Goal: Task Accomplishment & Management: Complete application form

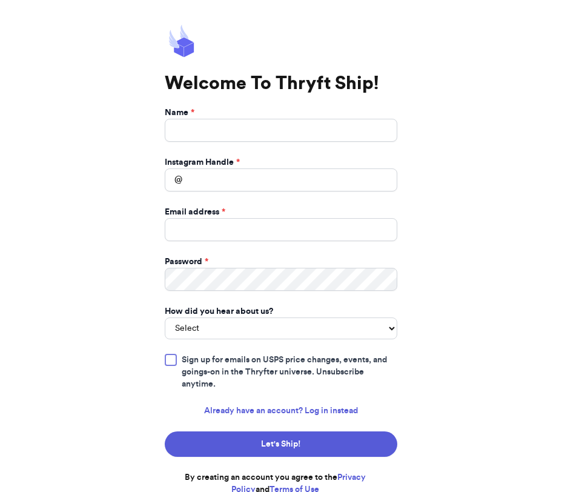
scroll to position [5, 0]
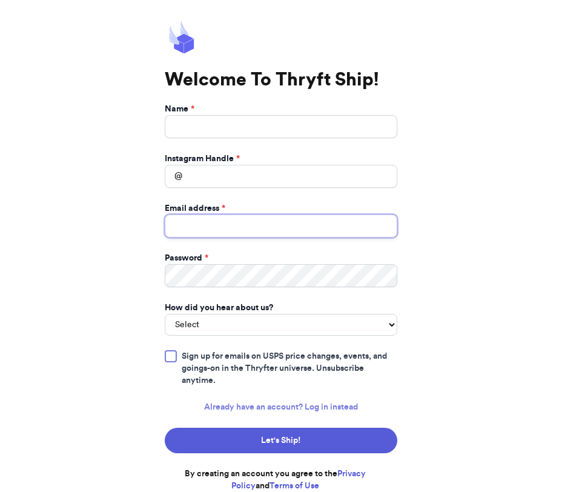
type input "[EMAIL_ADDRESS][DOMAIN_NAME]"
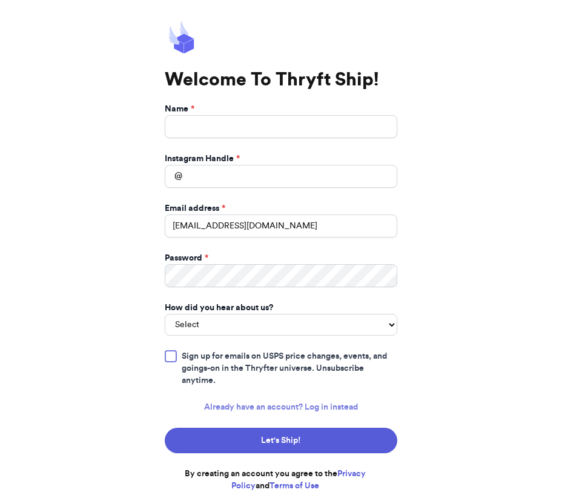
click at [329, 408] on link "Already have an account? Log in instead" at bounding box center [281, 407] width 154 height 12
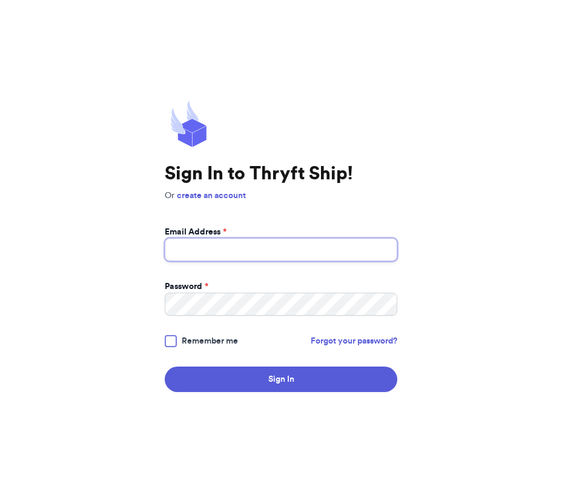
type input "[EMAIL_ADDRESS][DOMAIN_NAME]"
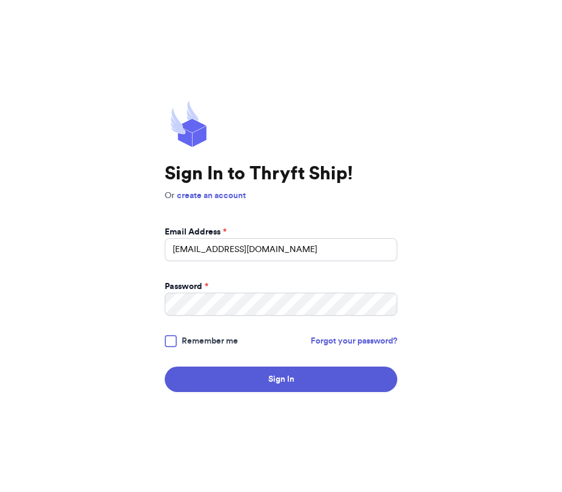
click at [172, 344] on div at bounding box center [171, 341] width 12 height 12
click at [0, 0] on input "Remember me" at bounding box center [0, 0] width 0 height 0
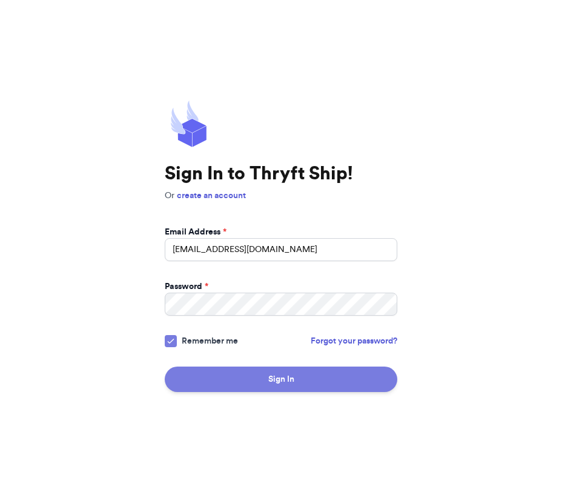
click at [228, 377] on button "Sign In" at bounding box center [281, 379] width 233 height 25
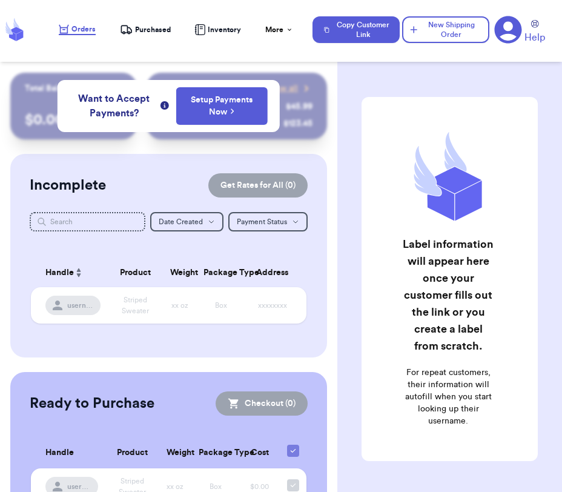
click at [173, 178] on div "Incomplete Get Rates for All ( 0 )" at bounding box center [169, 185] width 278 height 24
click at [431, 30] on button "New Shipping Order" at bounding box center [445, 29] width 87 height 27
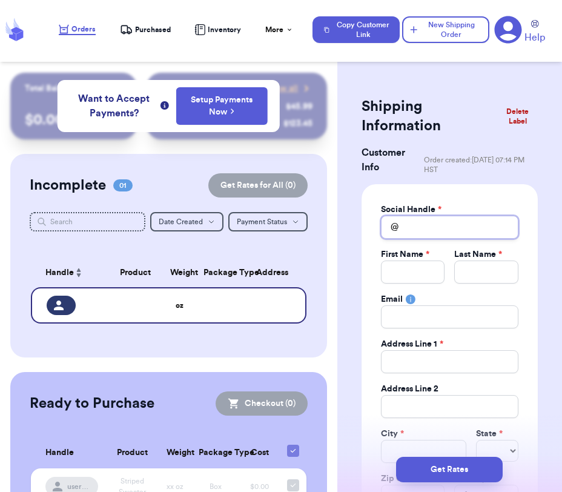
click at [416, 221] on input "Total Amount Paid" at bounding box center [450, 227] width 138 height 23
type input "S"
type input "Si"
type input "Sis"
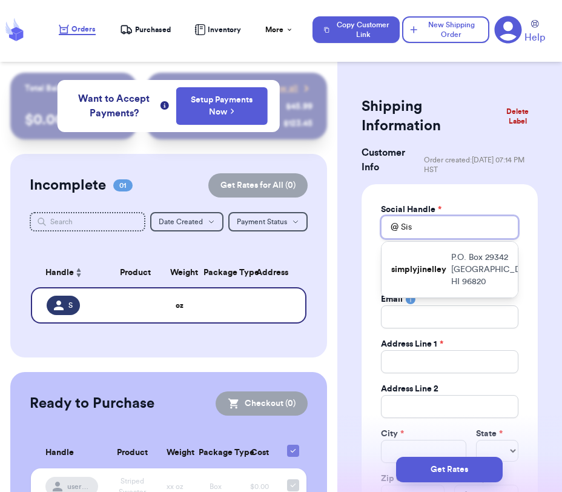
type input "Siss"
type input "Sissy"
type input "SissyD"
type input "SissyDu"
type input "SissyDuo"
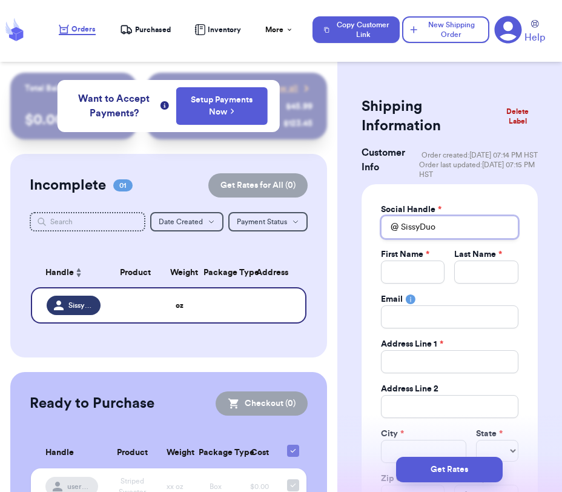
type input "SissyDuo"
type input "SissyDuoX"
type input "SissyDuoX1"
click at [419, 223] on input "SissyDuoX1" at bounding box center [450, 227] width 138 height 23
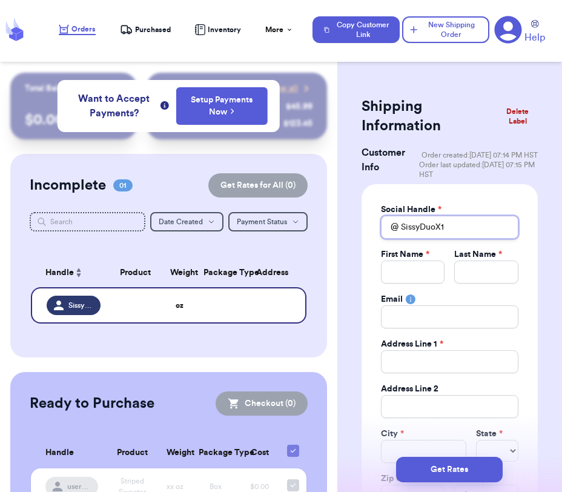
type input "Sissy.DuoX1"
click at [425, 267] on input "Total Amount Paid" at bounding box center [413, 272] width 64 height 23
type input "S"
type input "Sk"
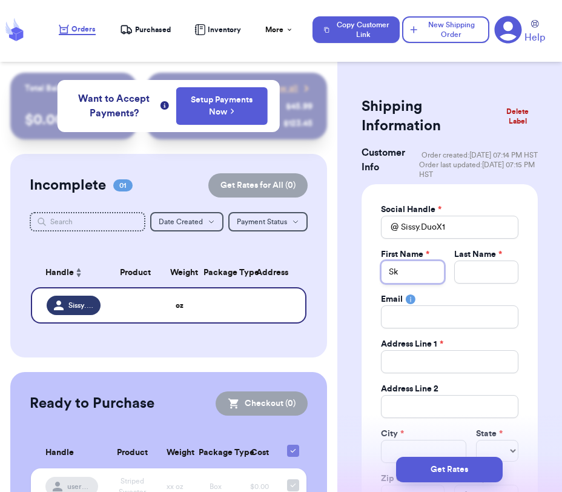
type input "Sky"
type input "R"
type input "Re"
type input "Ren"
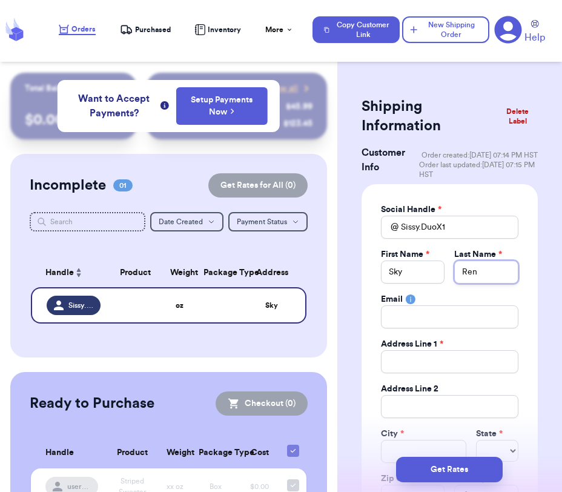
type input "[PERSON_NAME]"
click at [430, 321] on input "Total Amount Paid" at bounding box center [450, 316] width 138 height 23
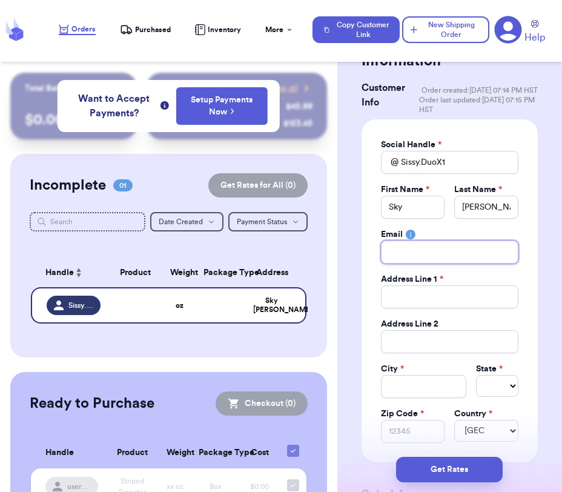
scroll to position [73, 0]
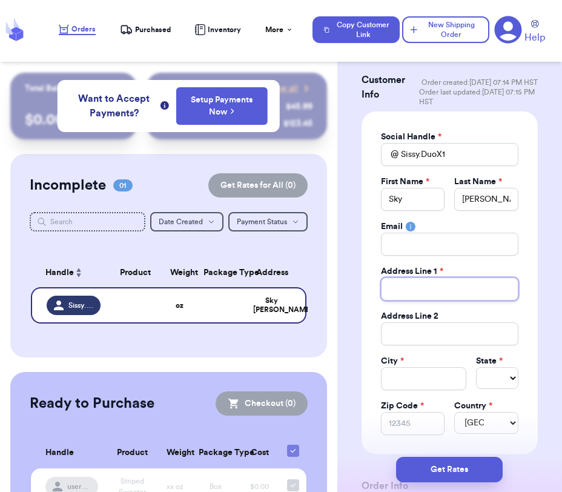
click at [423, 284] on input "Total Amount Paid" at bounding box center [450, 288] width 138 height 23
paste input "Sky [PERSON_NAME] [object Object] [object Object]"
type input "Sky [PERSON_NAME] [object Object] [object Object]"
drag, startPoint x: 511, startPoint y: 290, endPoint x: 416, endPoint y: 288, distance: 94.6
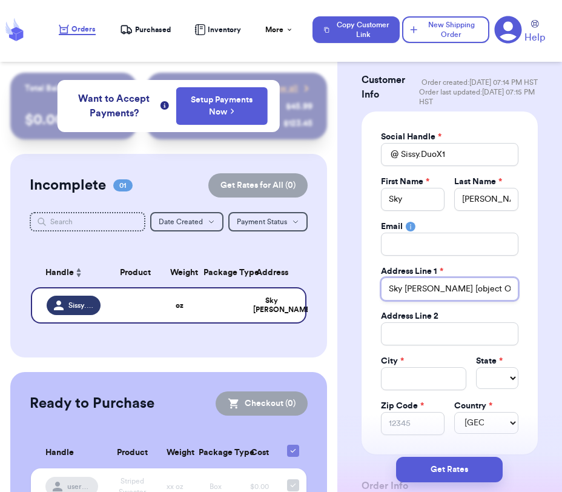
click at [416, 288] on input "Sky [PERSON_NAME] [object Object] [object Object]" at bounding box center [450, 288] width 138 height 23
type input "Sky Re"
type input "Sky R"
type input "Sky"
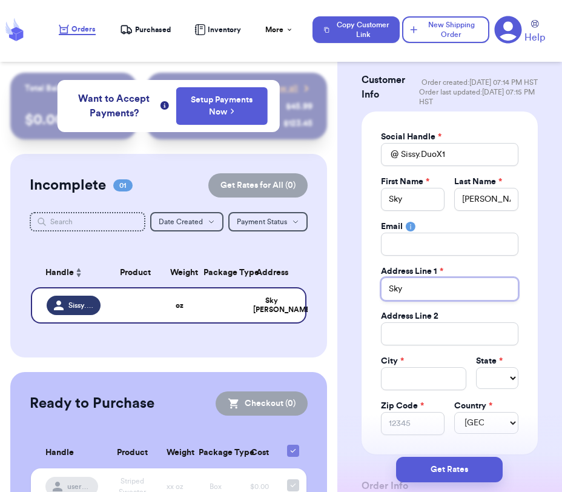
type input "Sk"
type input "S"
paste input "[STREET_ADDRESS]"
type input "[STREET_ADDRESS]"
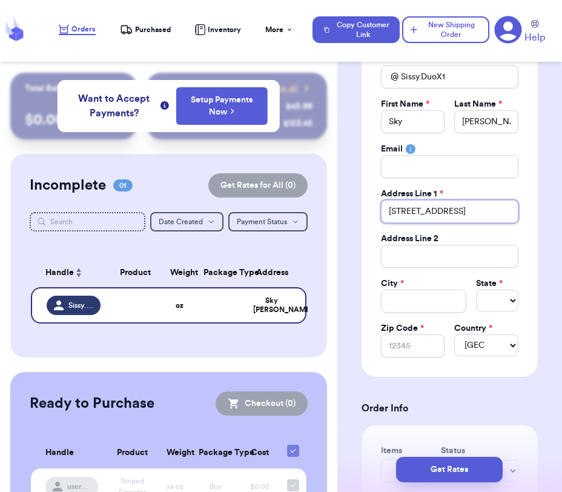
scroll to position [152, 0]
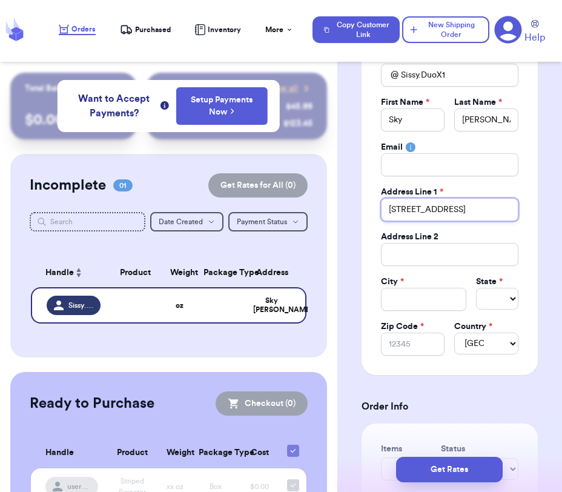
type input "[STREET_ADDRESS]"
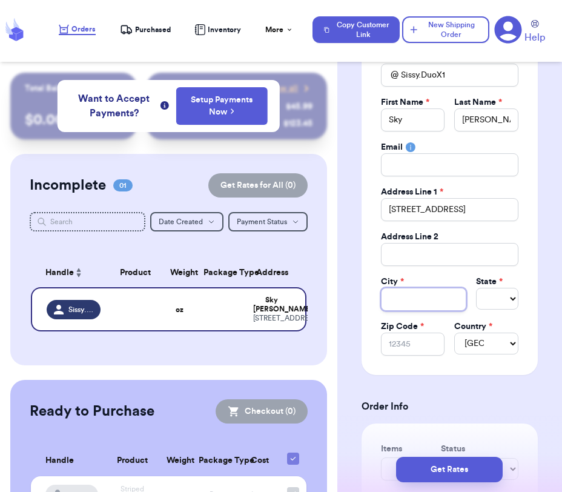
click at [402, 300] on input "Total Amount Paid" at bounding box center [423, 299] width 85 height 23
paste input "[GEOGRAPHIC_DATA]"
type input "[GEOGRAPHIC_DATA]"
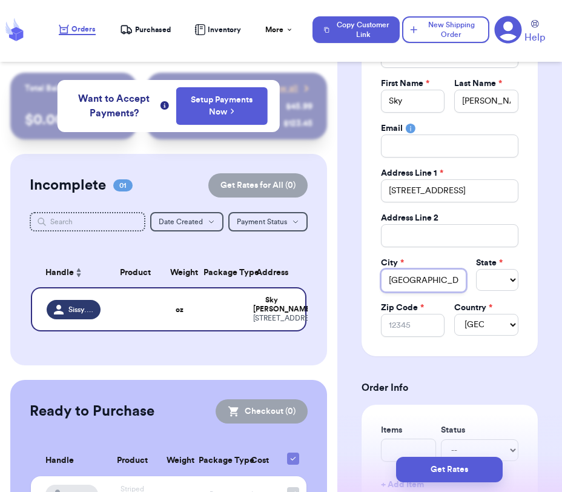
scroll to position [239, 0]
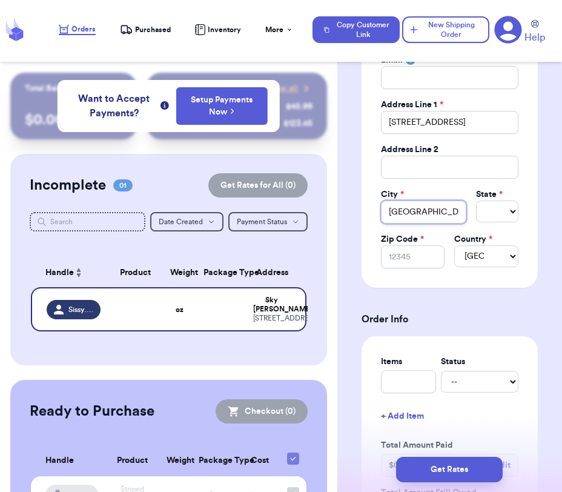
type input "[GEOGRAPHIC_DATA]"
click at [496, 210] on select "Select AL AK AZ AR CA CO [GEOGRAPHIC_DATA] DE DC [GEOGRAPHIC_DATA] [GEOGRAPHIC_…" at bounding box center [497, 212] width 42 height 22
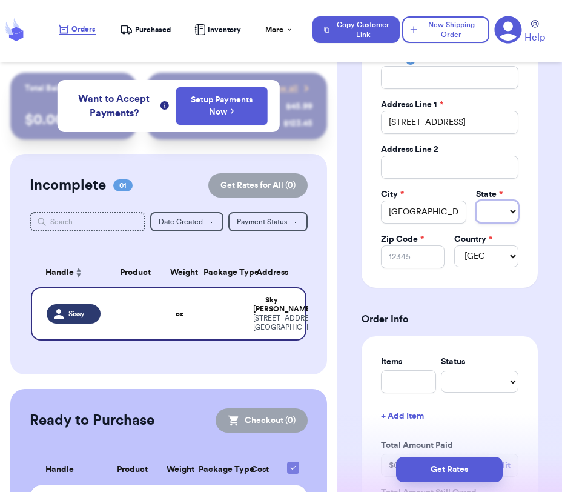
select select "OH"
click at [476, 201] on select "Select AL AK AZ AR CA CO [GEOGRAPHIC_DATA] DE DC [GEOGRAPHIC_DATA] [GEOGRAPHIC_…" at bounding box center [497, 212] width 42 height 22
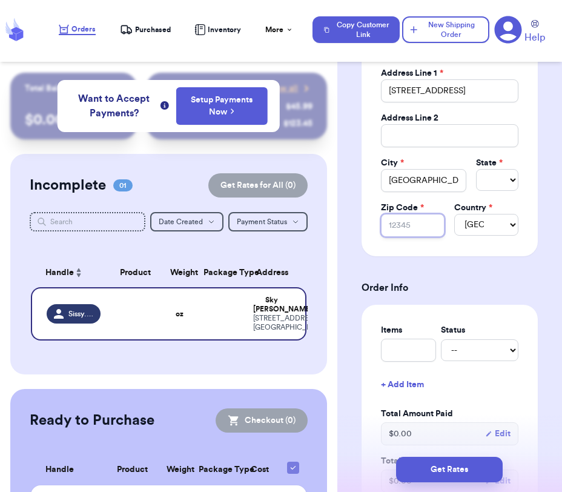
click at [402, 225] on input "Zip Code *" at bounding box center [413, 225] width 64 height 23
paste input "44266-9174"
type input "44266-9174"
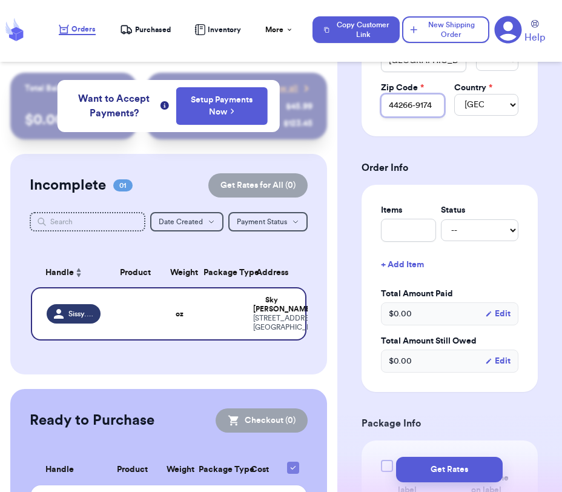
scroll to position [400, 0]
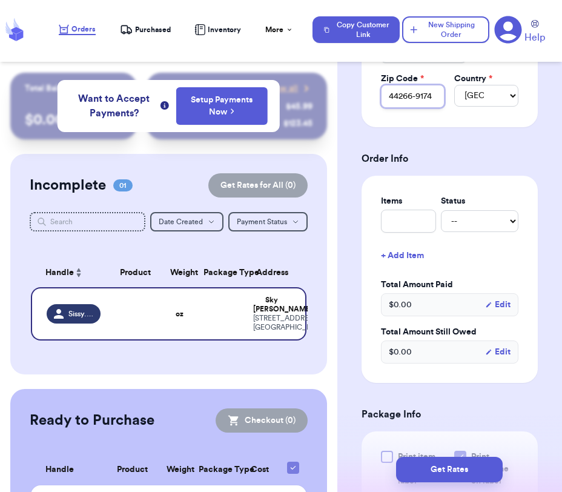
type input "44266-9174"
click at [414, 227] on input "text" at bounding box center [408, 221] width 55 height 23
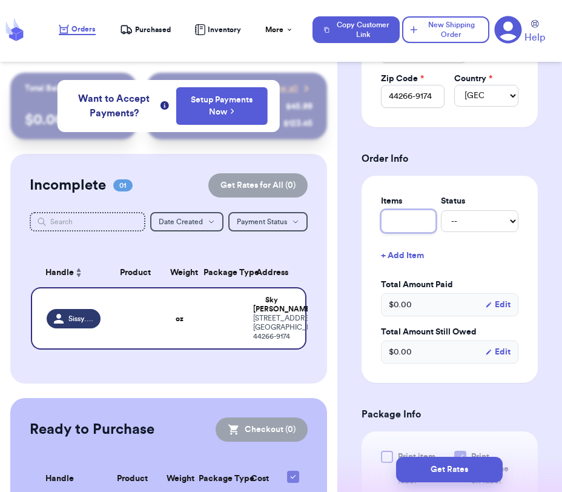
type input "3"
type input "3 P"
type input "3 Pi"
type input "3 Pin"
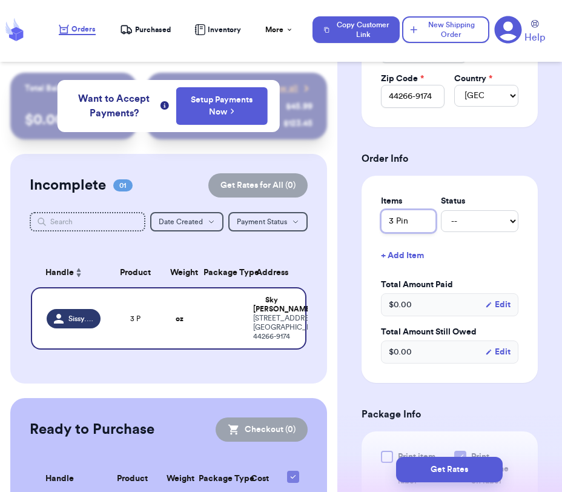
type input "3 Pink"
type input "3 Pink V"
type input "3 Pink VS"
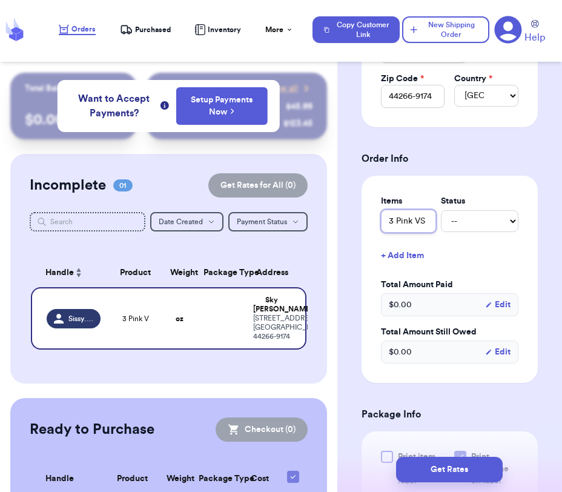
type input "3 Pink VS S"
type input "3 Pink VS Sh"
type input "3 Pink VS Sho"
type input "3 Pink VS Shor"
type input "3 Pink VS Short"
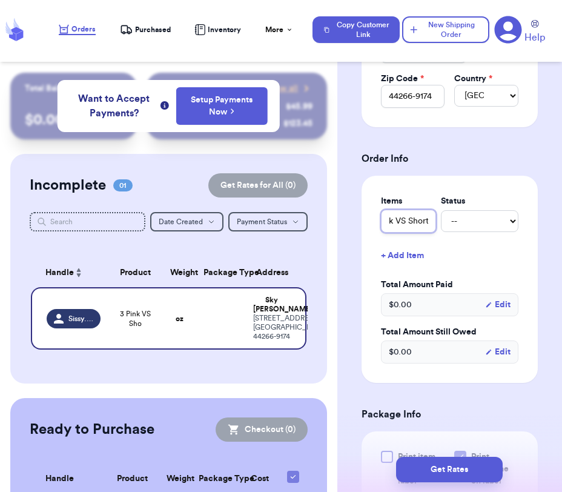
type input "3 Pink VS Shorts"
click at [466, 225] on select "-- Paid Owes" at bounding box center [480, 221] width 78 height 22
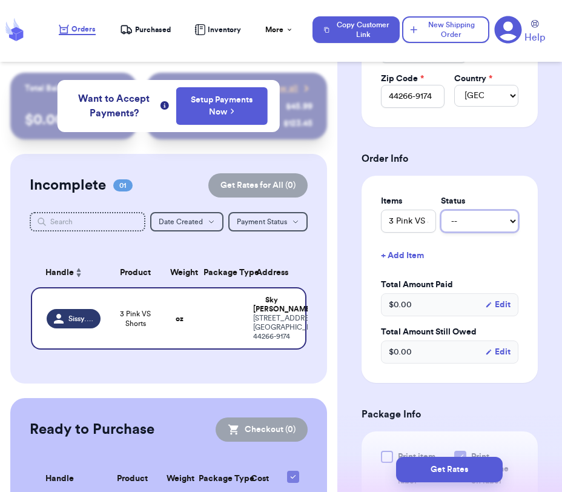
select select "paid"
click at [441, 211] on select "-- Paid Owes" at bounding box center [480, 221] width 78 height 22
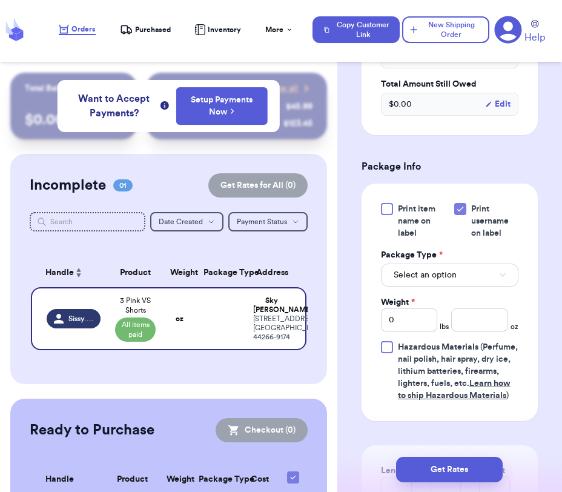
scroll to position [666, 0]
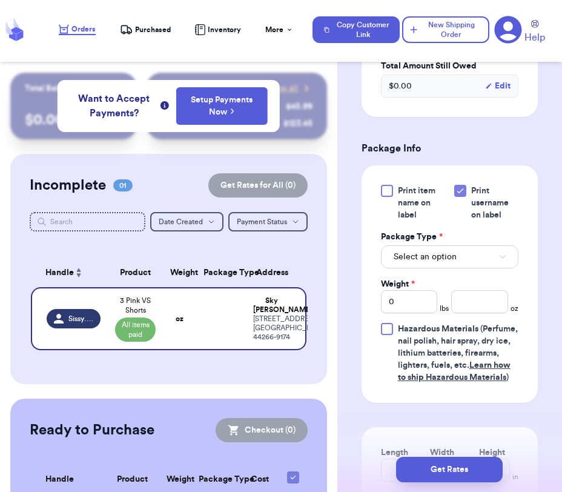
click at [461, 191] on icon at bounding box center [461, 191] width 10 height 10
click at [0, 0] on input "Print username on label" at bounding box center [0, 0] width 0 height 0
click at [463, 262] on button "Select an option" at bounding box center [450, 256] width 138 height 23
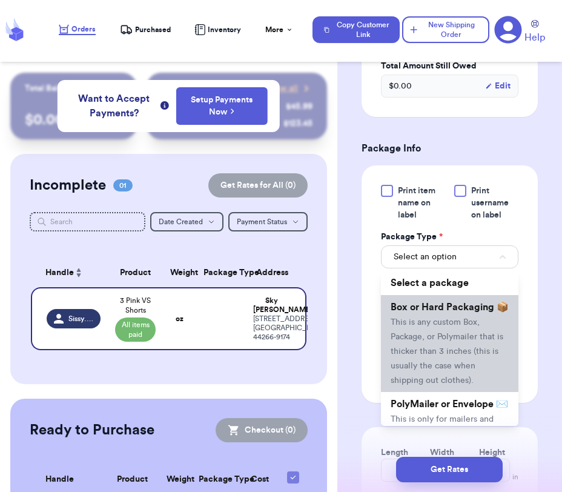
click at [457, 326] on span "This is any custom Box, Package, or Polymailer that is thicker than 3 inches (t…" at bounding box center [447, 351] width 113 height 67
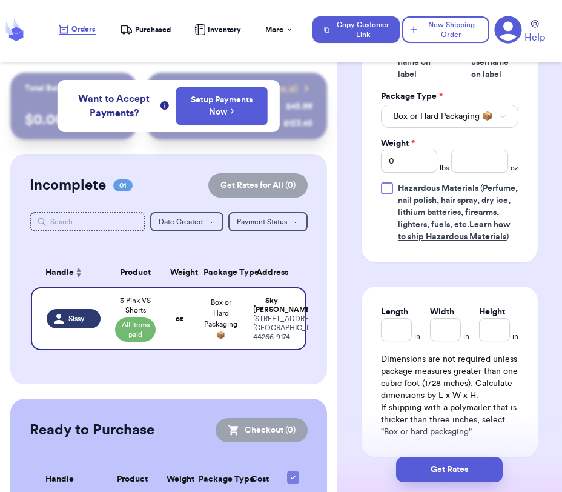
scroll to position [809, 0]
